Goal: Go to known website: Go to known website

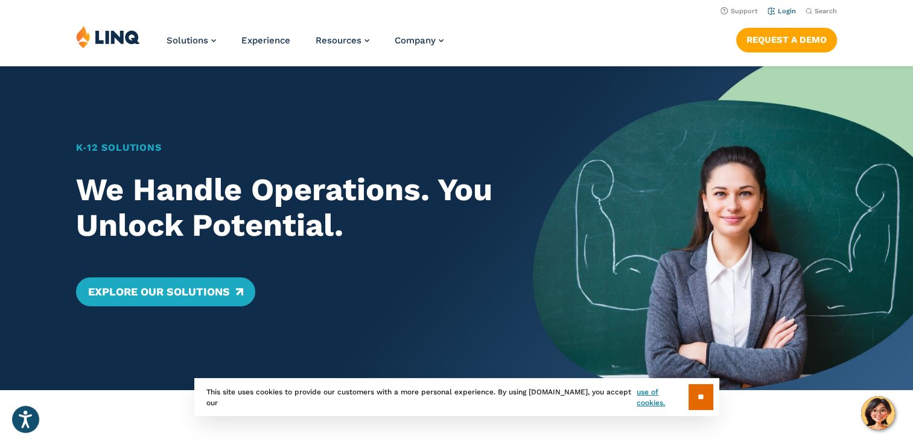
click at [789, 11] on link "Login" at bounding box center [781, 11] width 28 height 8
click at [787, 13] on link "Login" at bounding box center [781, 11] width 28 height 8
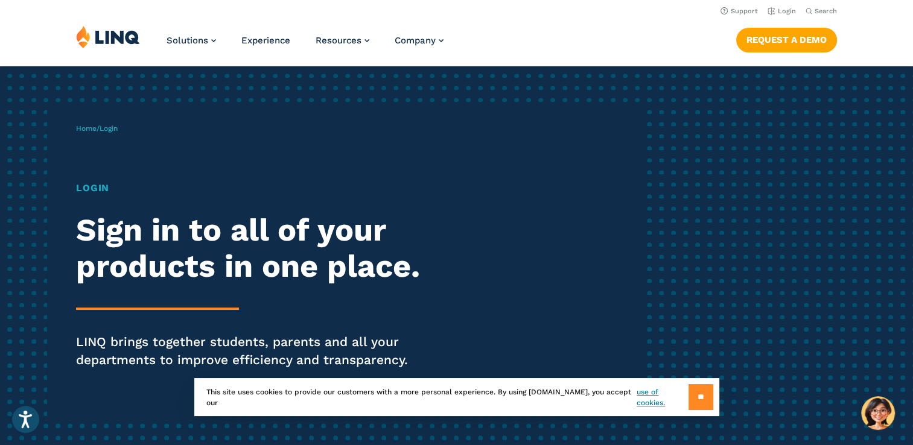
click at [701, 399] on input "**" at bounding box center [700, 397] width 25 height 26
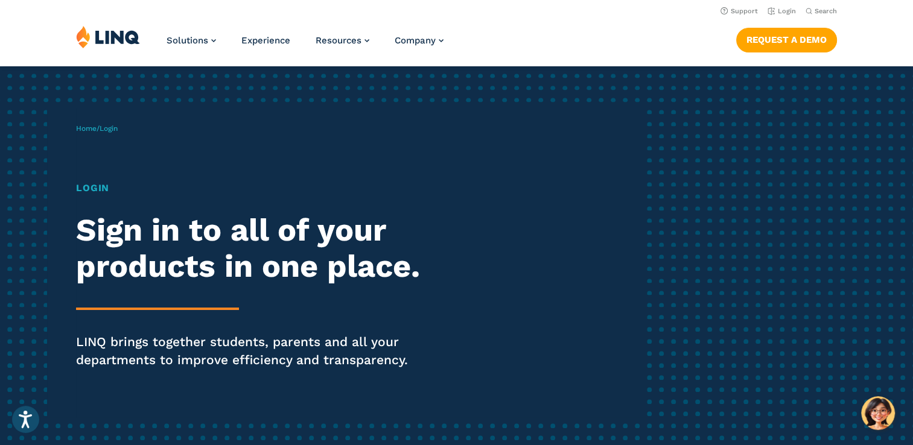
click at [101, 188] on h1 "Login" at bounding box center [252, 188] width 352 height 14
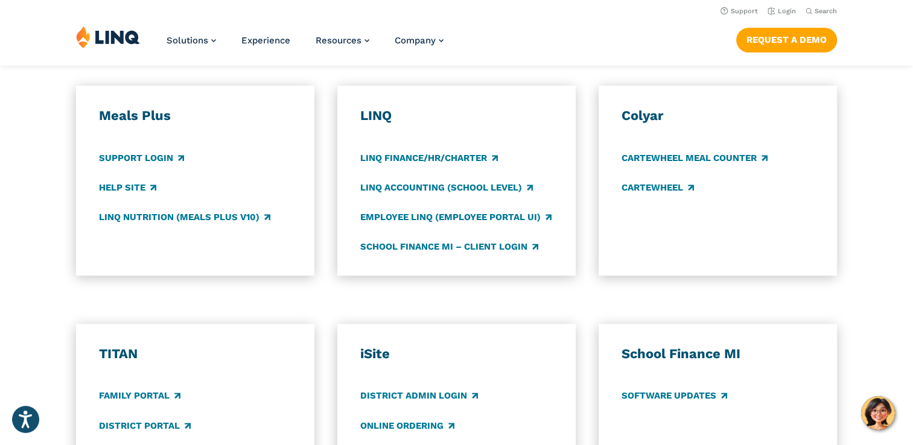
scroll to position [640, 0]
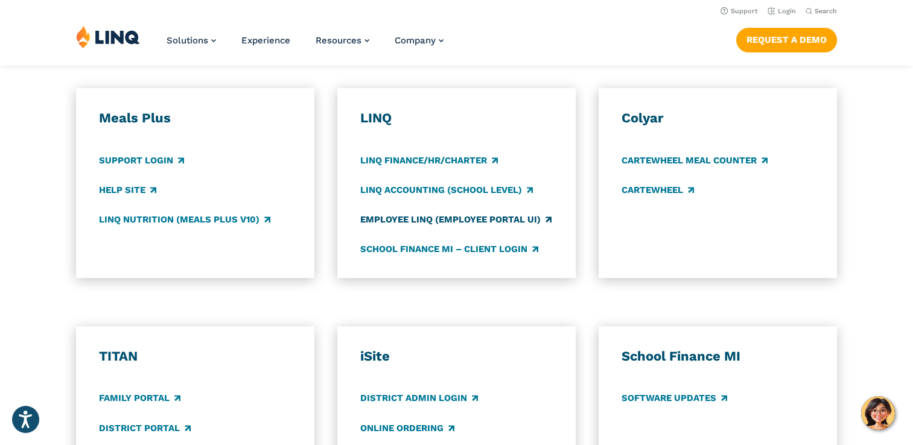
click at [433, 216] on link "Employee LINQ (Employee Portal UI)" at bounding box center [455, 219] width 191 height 13
